Goal: Task Accomplishment & Management: Manage account settings

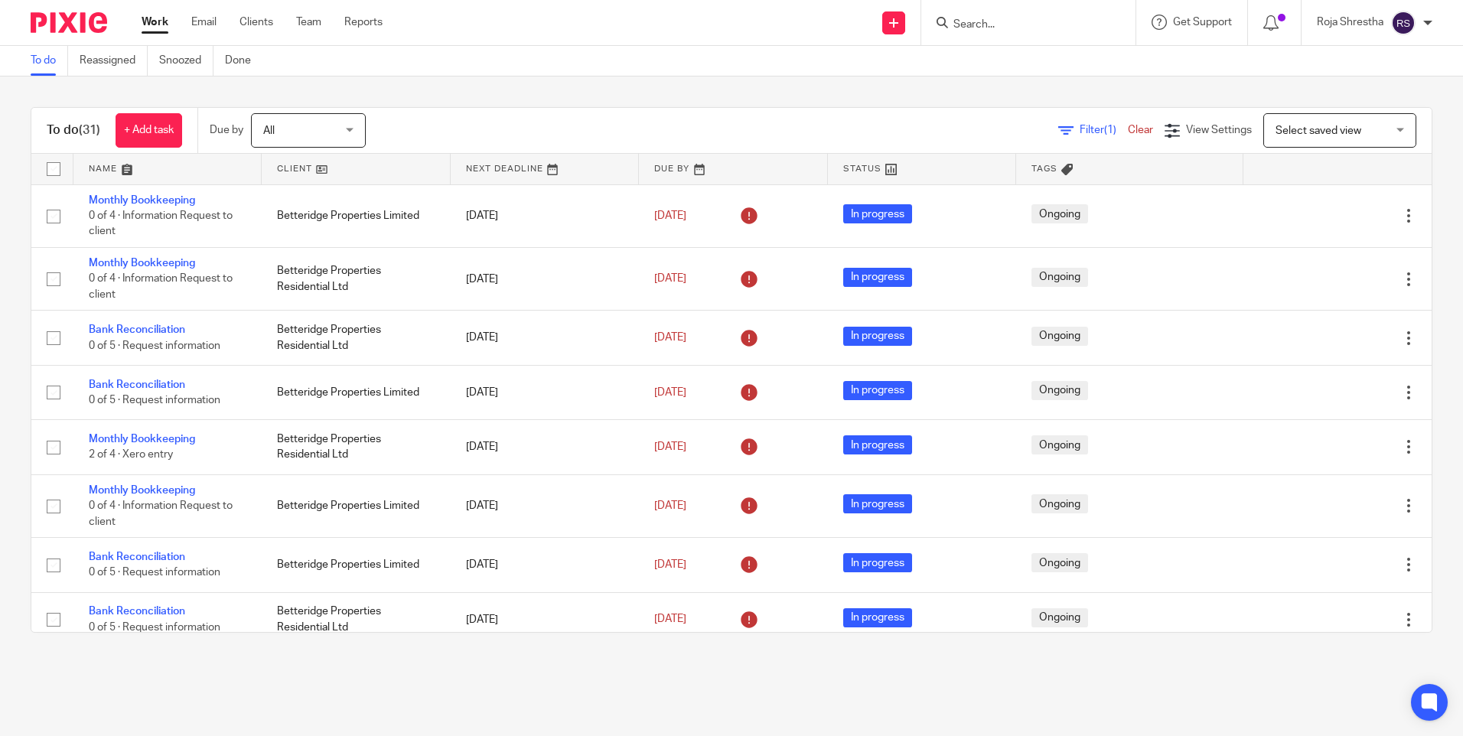
click at [985, 16] on form at bounding box center [1033, 22] width 163 height 19
click at [992, 25] on input "Search" at bounding box center [1021, 25] width 138 height 14
click at [995, 26] on input "Search" at bounding box center [1021, 25] width 138 height 14
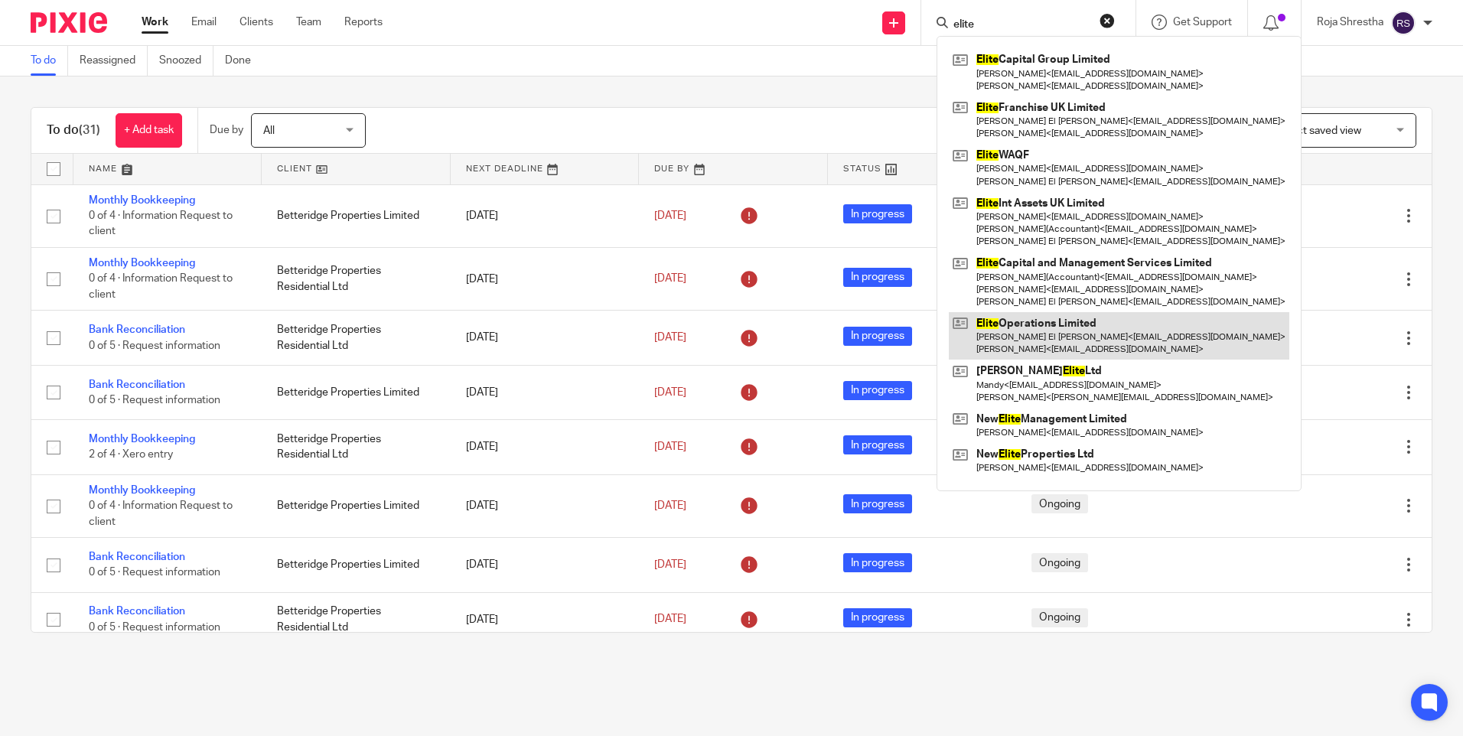
type input "elite"
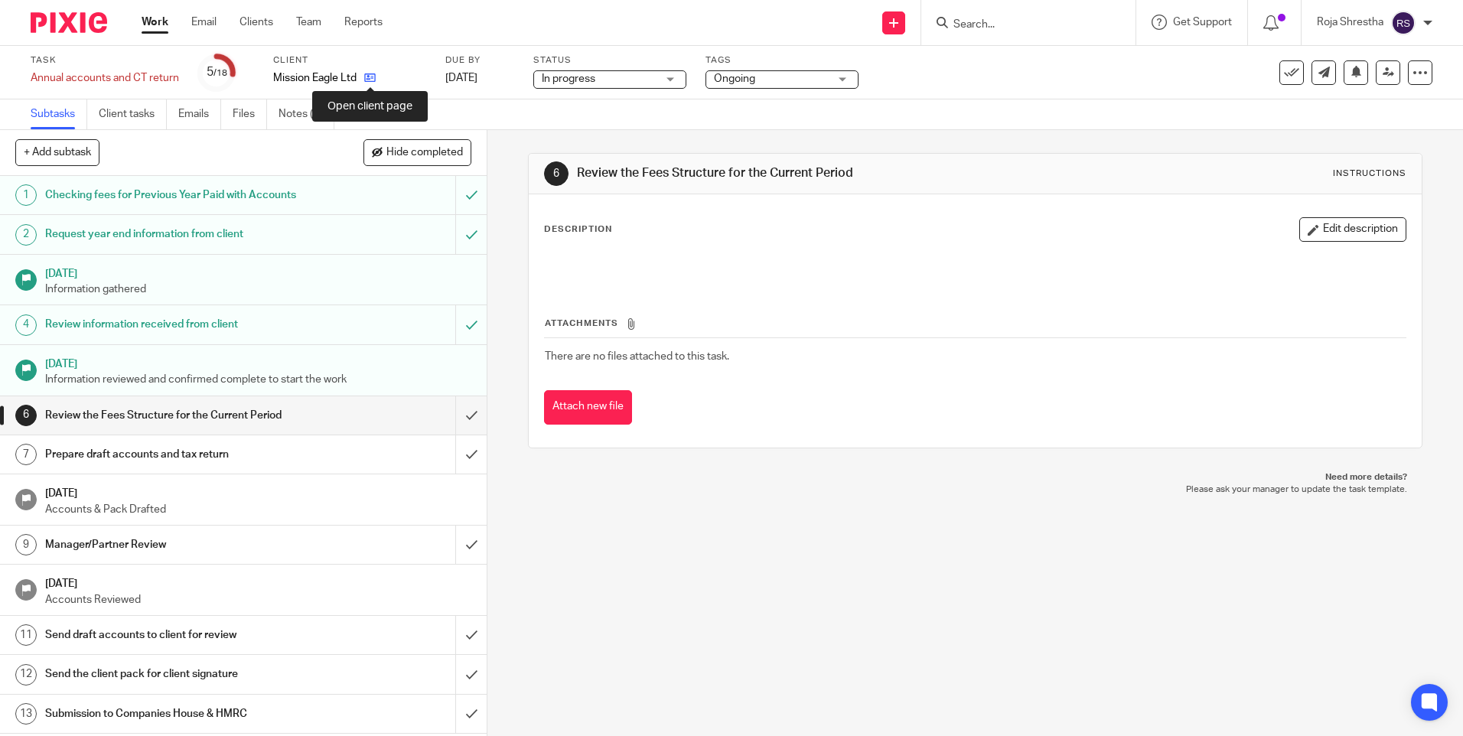
click at [371, 75] on icon at bounding box center [369, 77] width 11 height 11
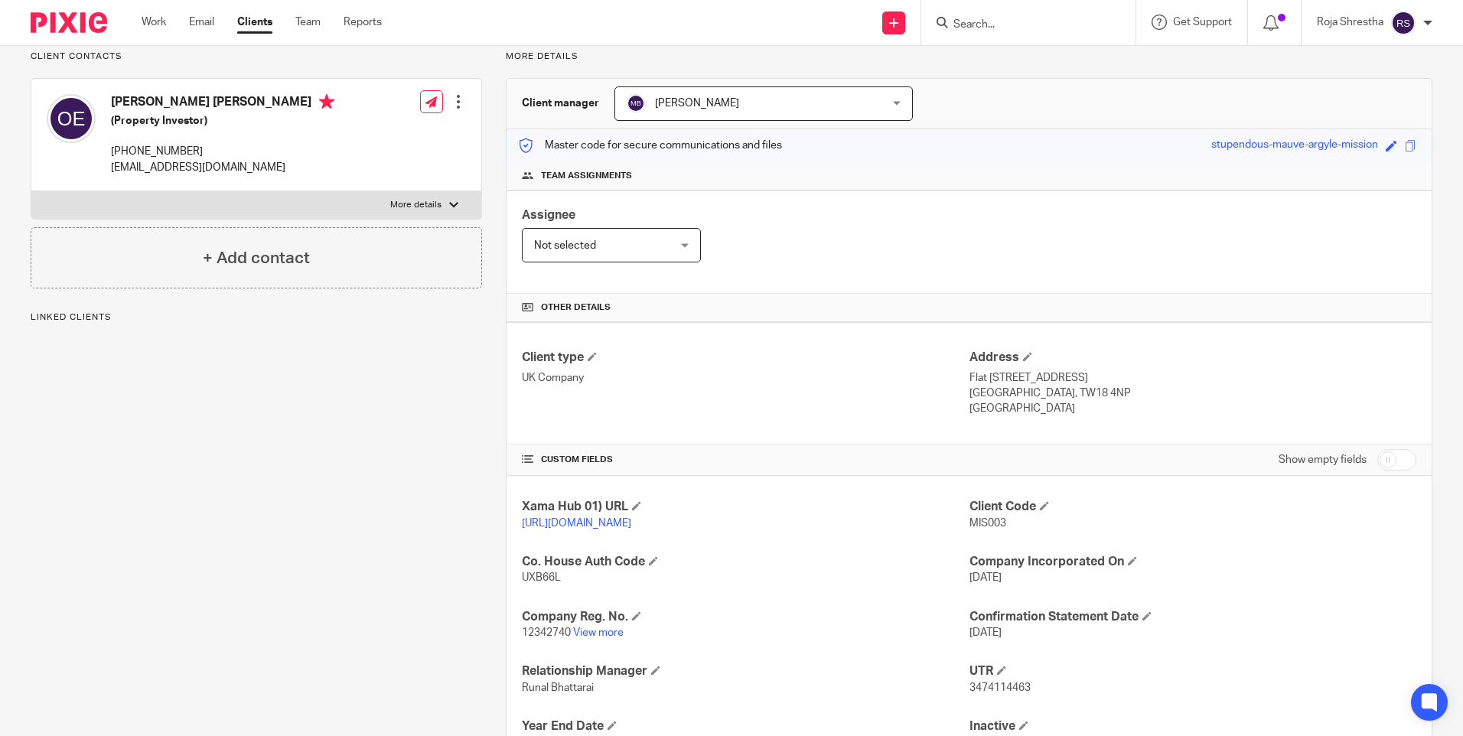
scroll to position [230, 0]
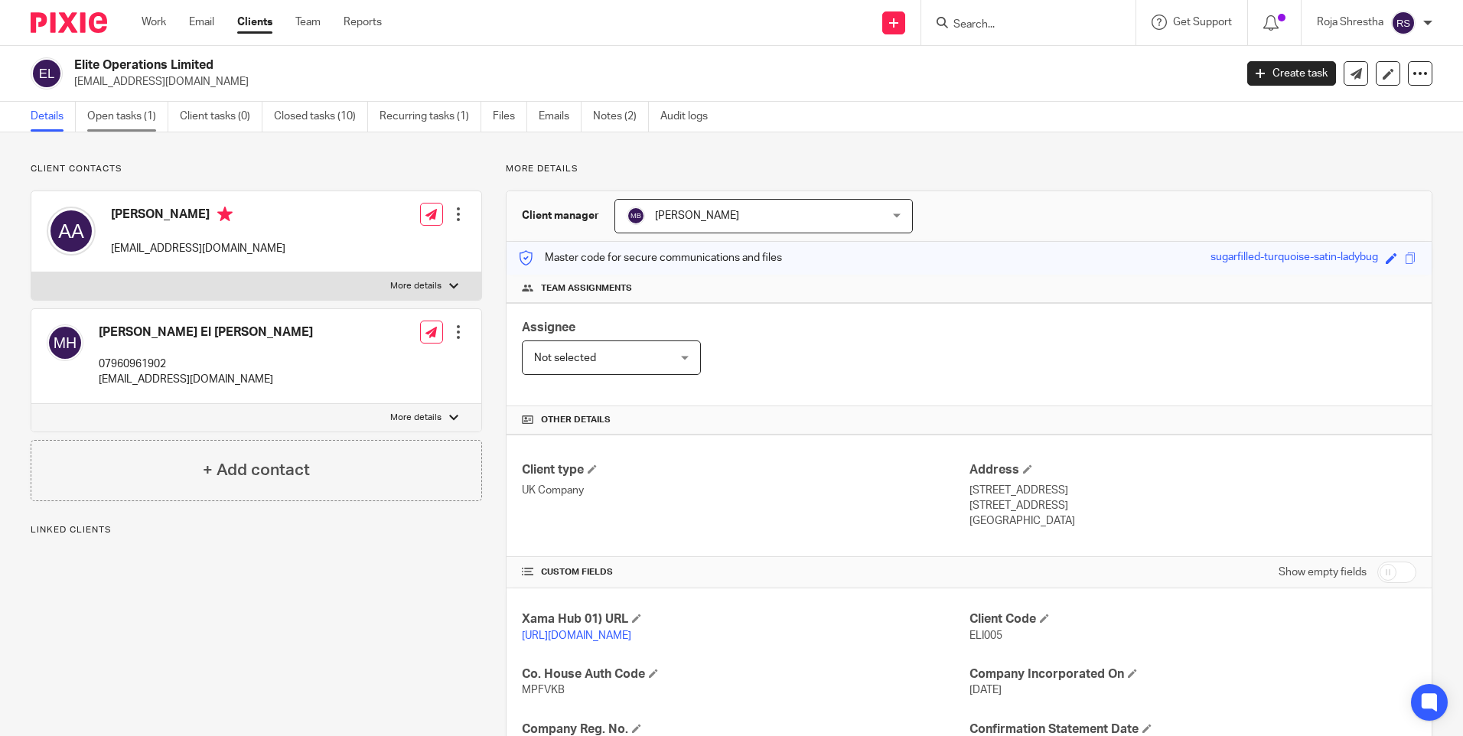
click at [126, 115] on link "Open tasks (1)" at bounding box center [127, 117] width 81 height 30
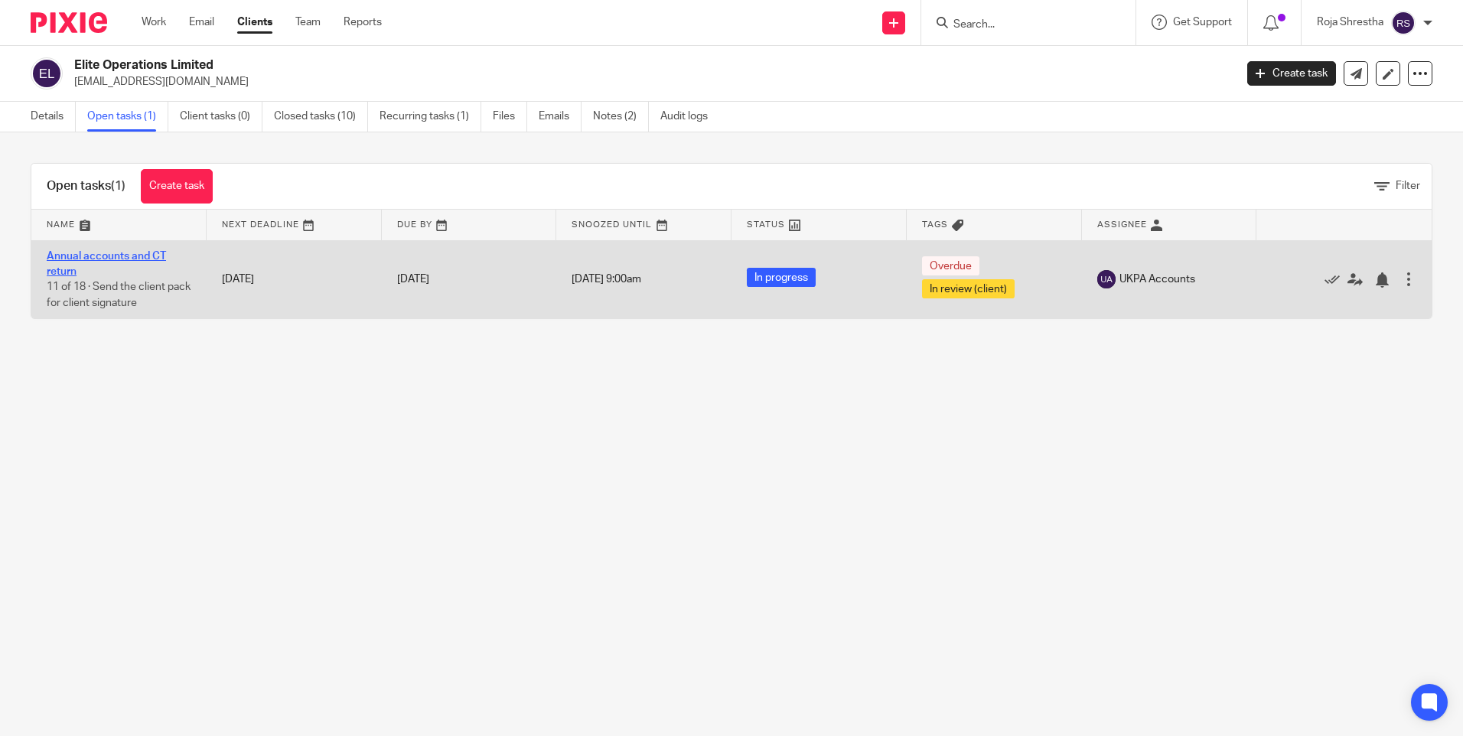
click at [118, 253] on link "Annual accounts and CT return" at bounding box center [106, 264] width 119 height 26
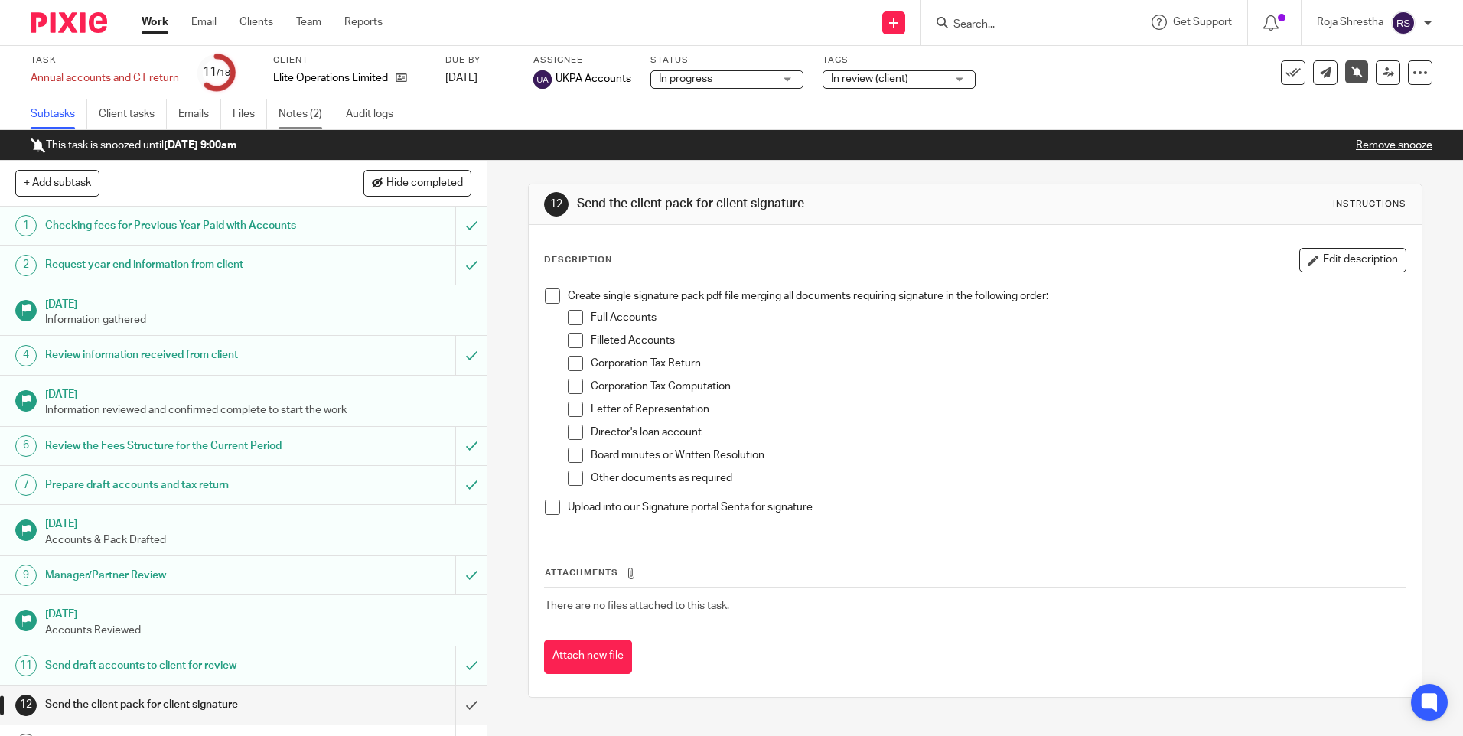
click at [302, 117] on link "Notes (2)" at bounding box center [306, 114] width 56 height 30
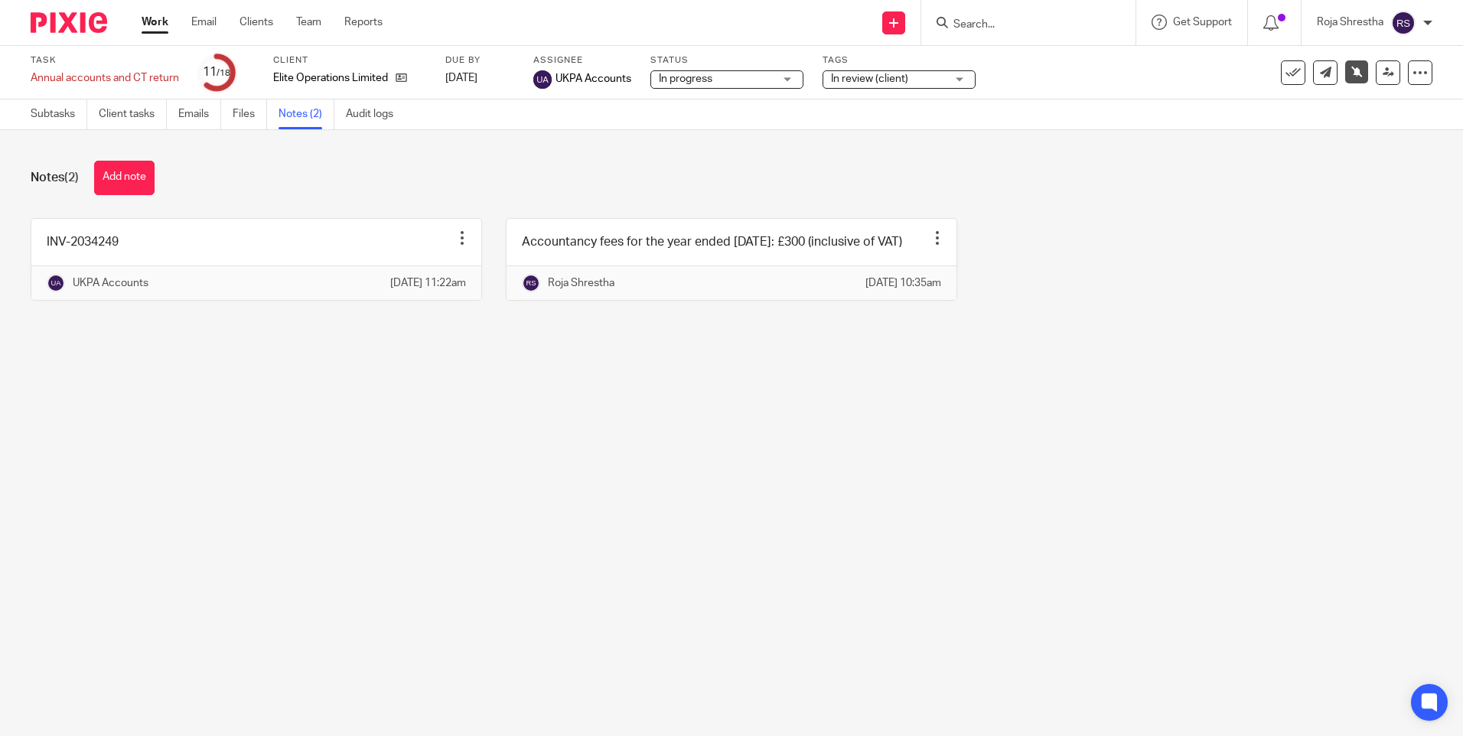
click at [874, 438] on main "Task Annual accounts and CT return Save Annual accounts and CT return 11 /18 Cl…" at bounding box center [731, 368] width 1463 height 736
click at [958, 467] on main "Task Annual accounts and CT return Save Annual accounts and CT return 11 /18 Cl…" at bounding box center [731, 368] width 1463 height 736
click at [1044, 510] on main "Task Annual accounts and CT return Save Annual accounts and CT return 11 /18 Cl…" at bounding box center [731, 368] width 1463 height 736
click at [850, 498] on main "Task Annual accounts and CT return Save Annual accounts and CT return 11 /18 Cl…" at bounding box center [731, 368] width 1463 height 736
click at [751, 443] on main "Task Annual accounts and CT return Save Annual accounts and CT return 11 /18 Cl…" at bounding box center [731, 368] width 1463 height 736
